Goal: Navigation & Orientation: Find specific page/section

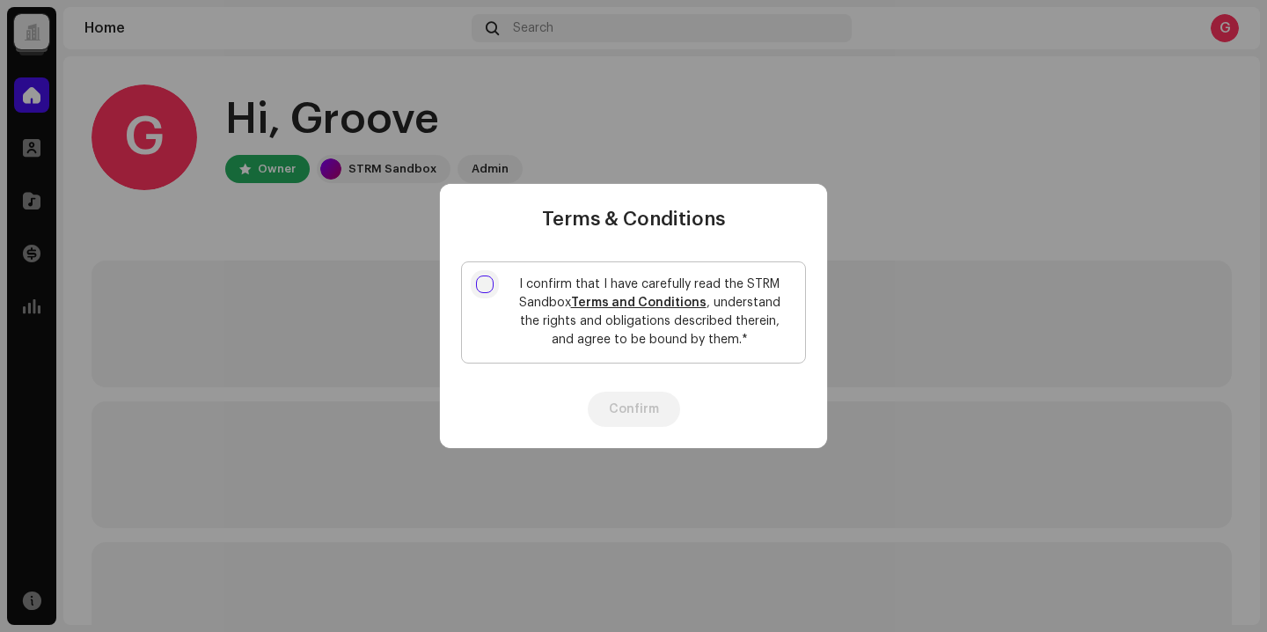
click at [481, 283] on input "I confirm that I have carefully read the STRM Sandbox Terms and Conditions , un…" at bounding box center [485, 284] width 18 height 18
checkbox input "true"
click at [653, 409] on button "Confirm" at bounding box center [634, 409] width 92 height 35
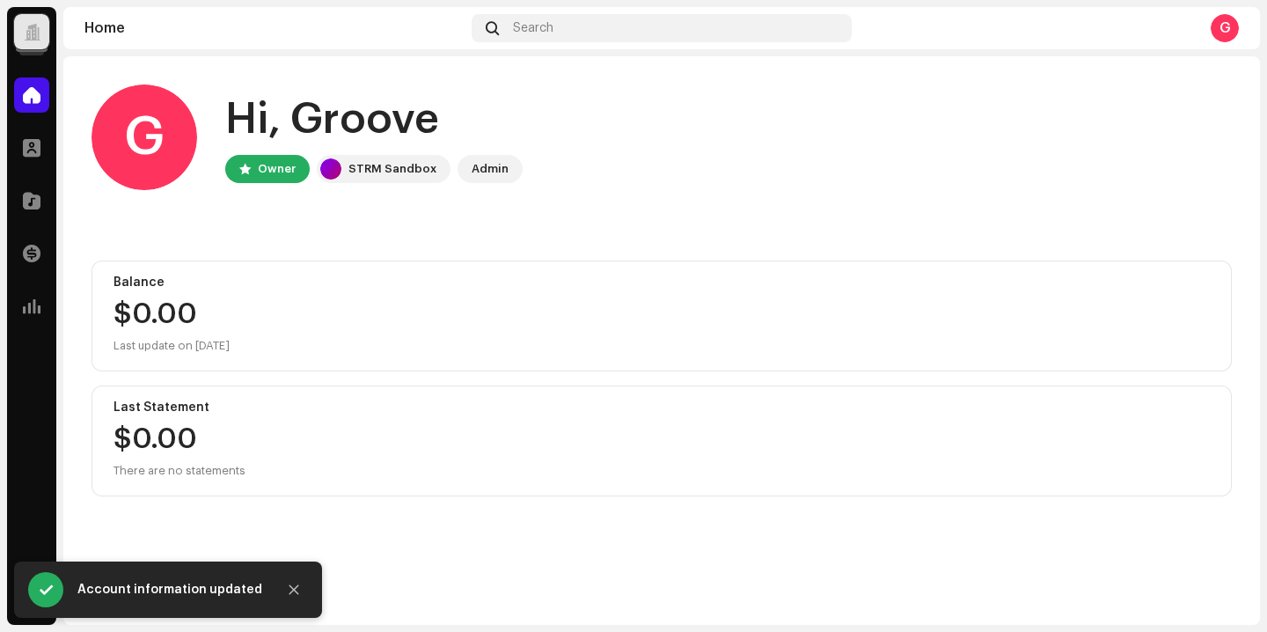
click at [1227, 20] on div "G" at bounding box center [1225, 28] width 28 height 28
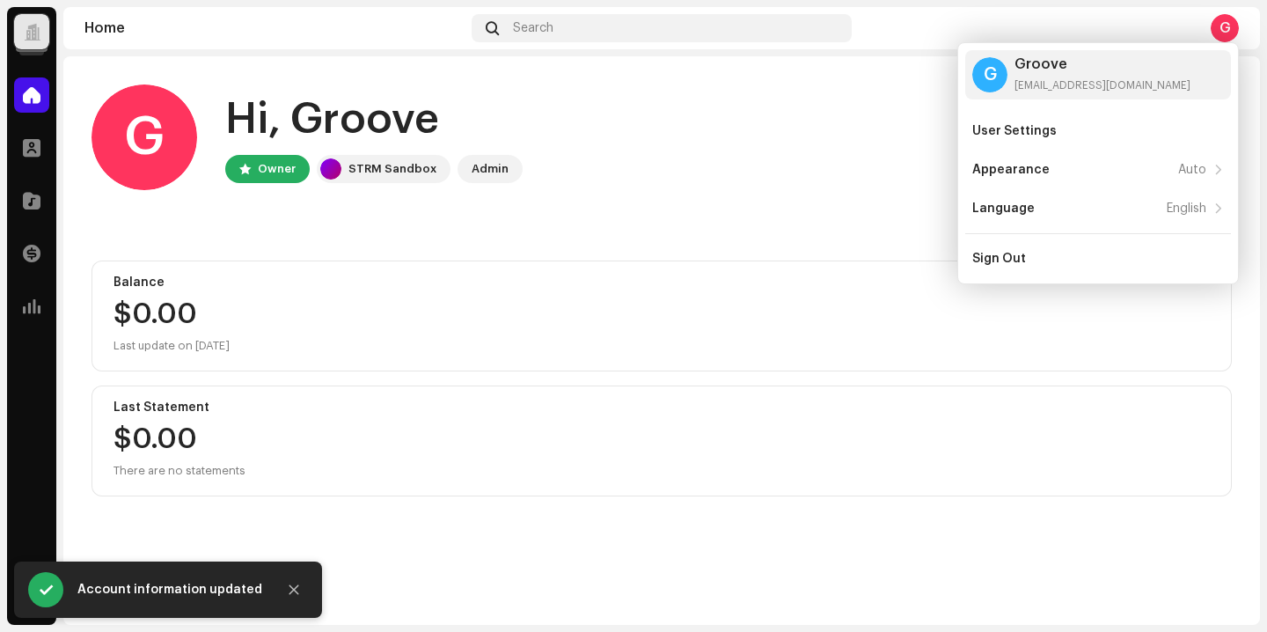
click at [772, 121] on div "G Hi, Groove Owner STRM Sandbox Admin" at bounding box center [662, 137] width 1140 height 106
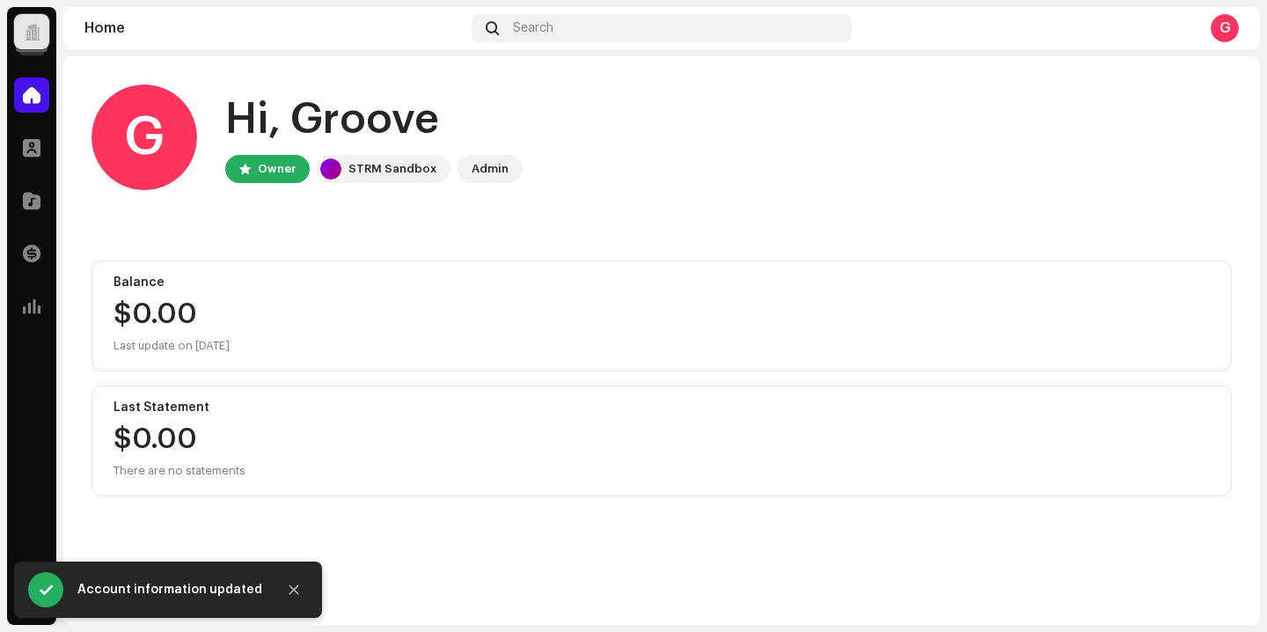
click at [17, 16] on div at bounding box center [31, 31] width 35 height 35
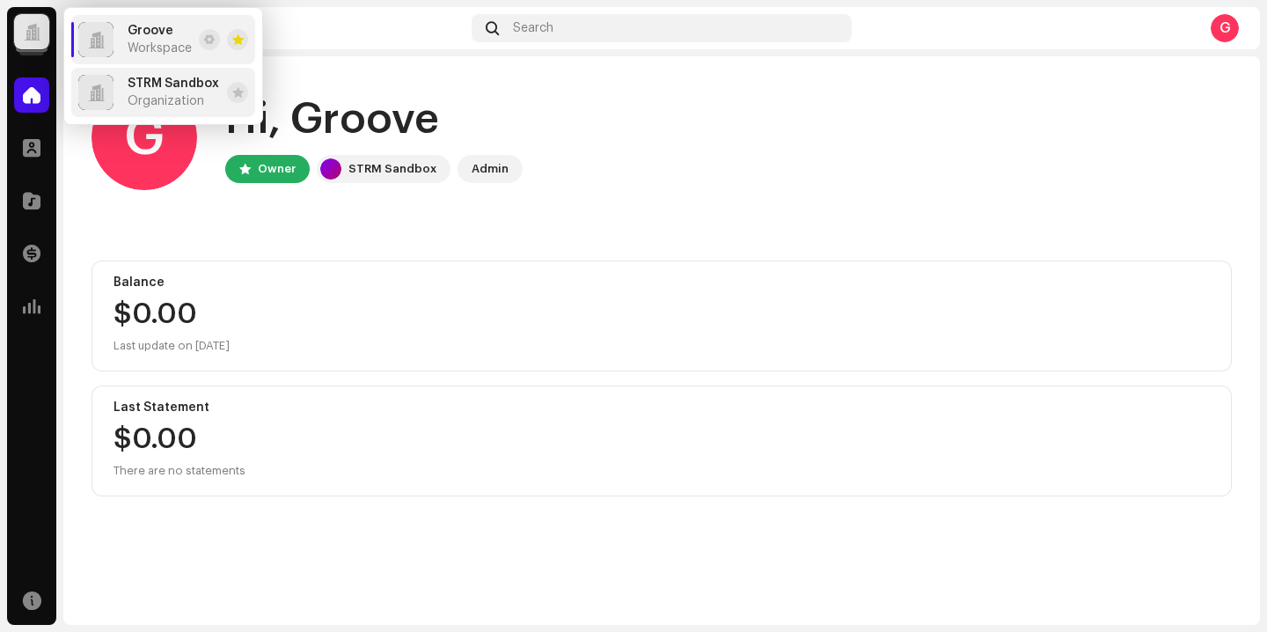
click at [175, 94] on span "Organization" at bounding box center [166, 101] width 77 height 14
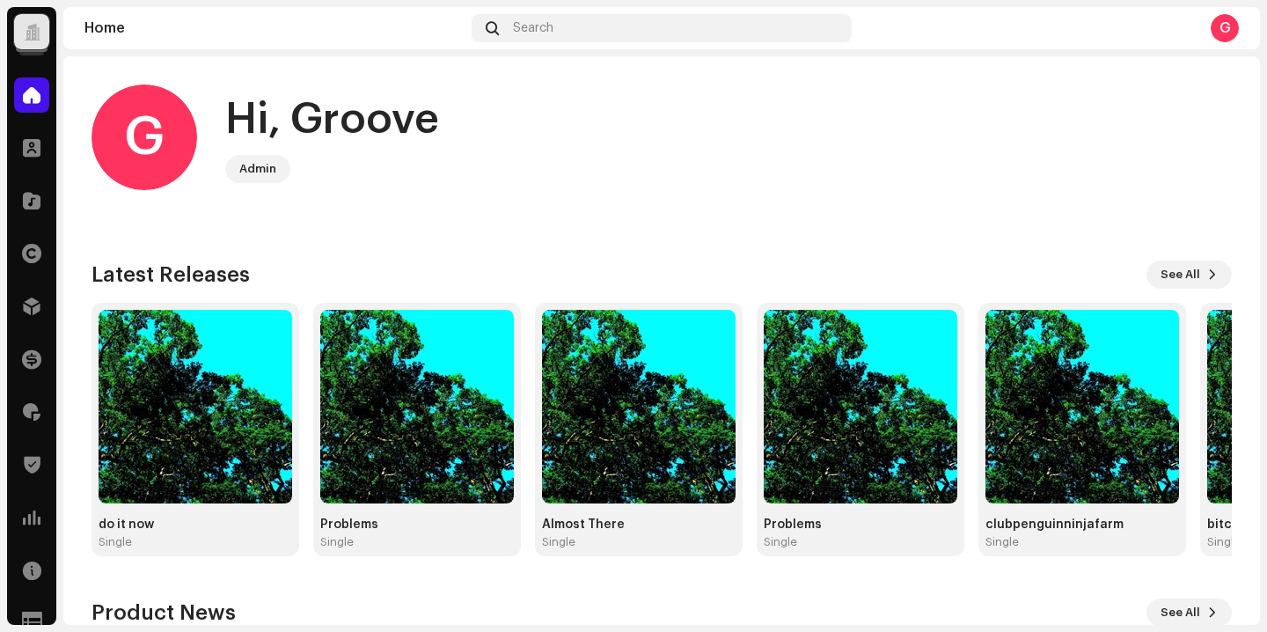
click at [31, 32] on div at bounding box center [32, 32] width 17 height 0
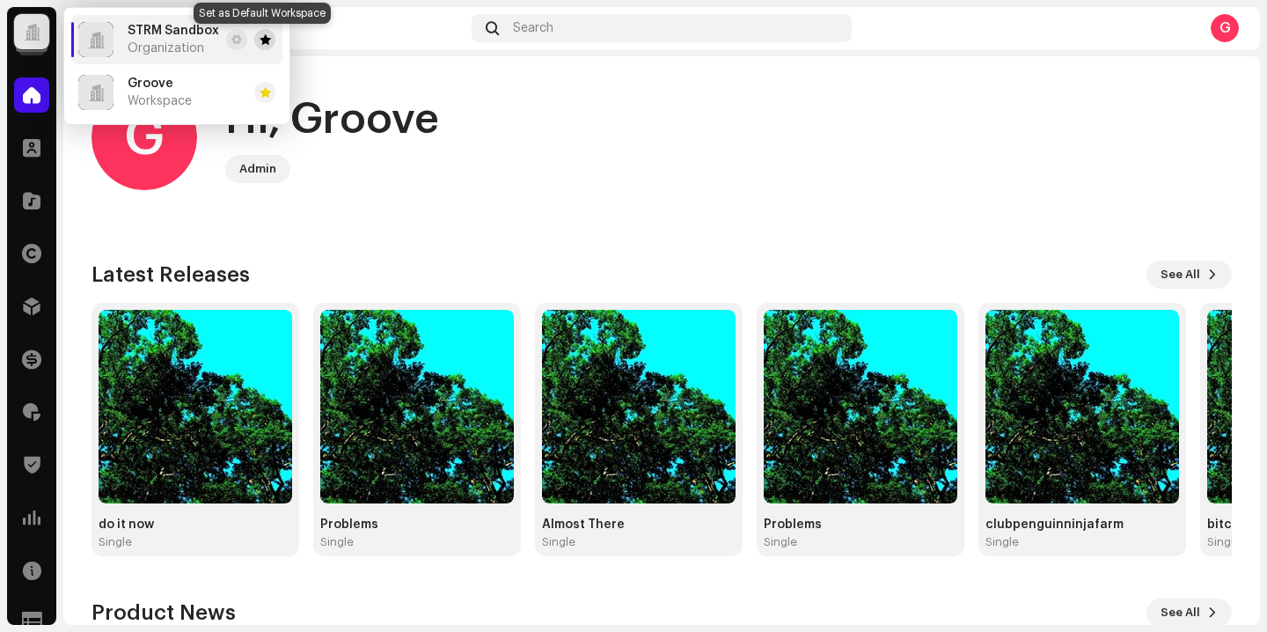
click at [262, 42] on span at bounding box center [265, 40] width 11 height 14
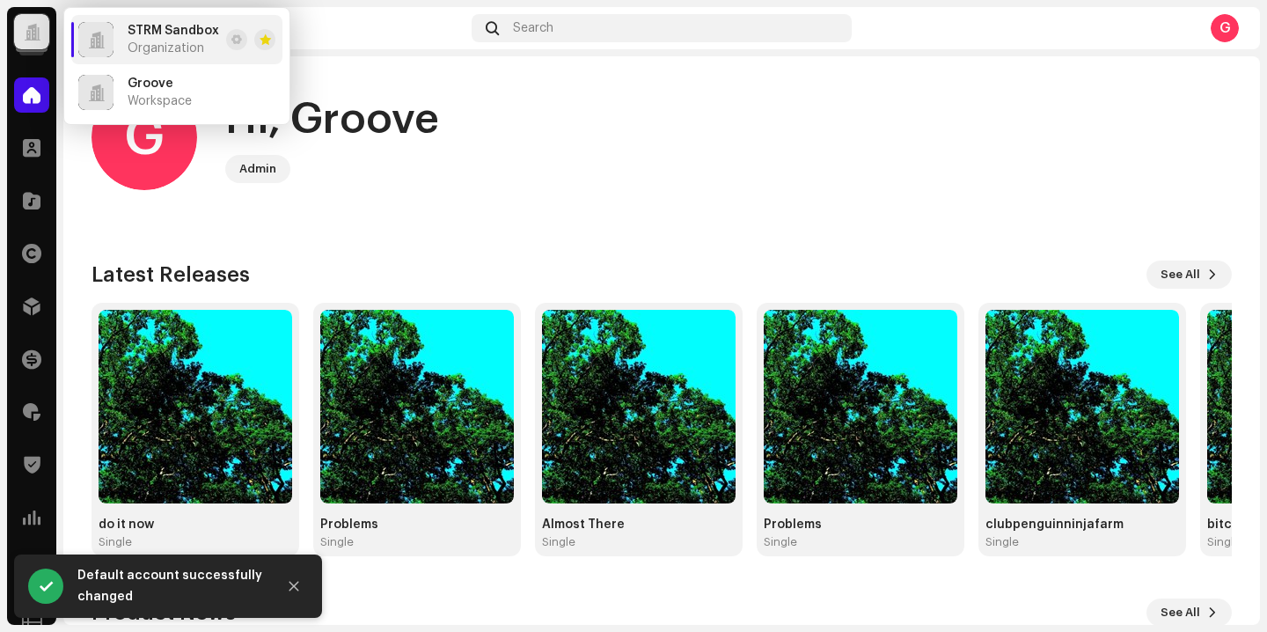
click at [346, 41] on div "Home Search G" at bounding box center [661, 28] width 1197 height 42
click at [39, 32] on div at bounding box center [32, 32] width 17 height 0
